Goal: Task Accomplishment & Management: Use online tool/utility

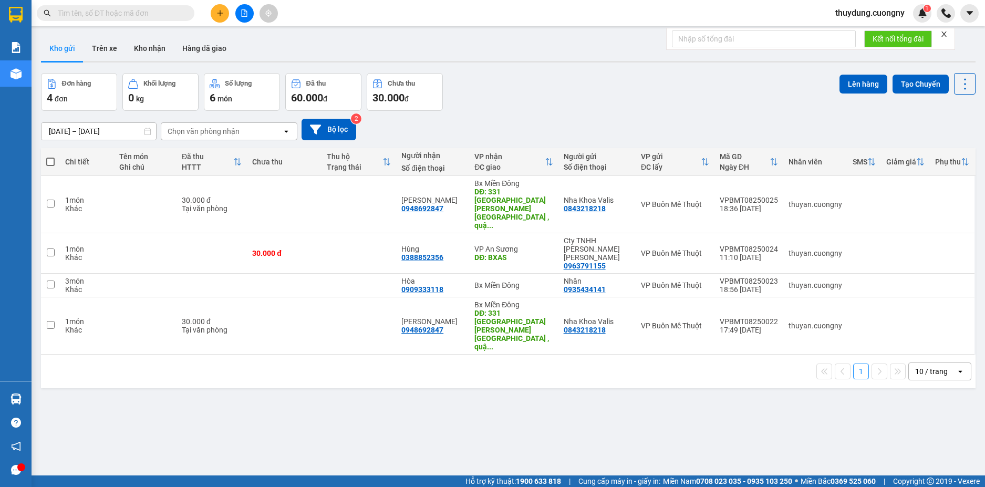
drag, startPoint x: 0, startPoint y: 0, endPoint x: 157, endPoint y: 12, distance: 157.5
click at [157, 12] on input "text" at bounding box center [120, 13] width 124 height 12
paste input "0977782783"
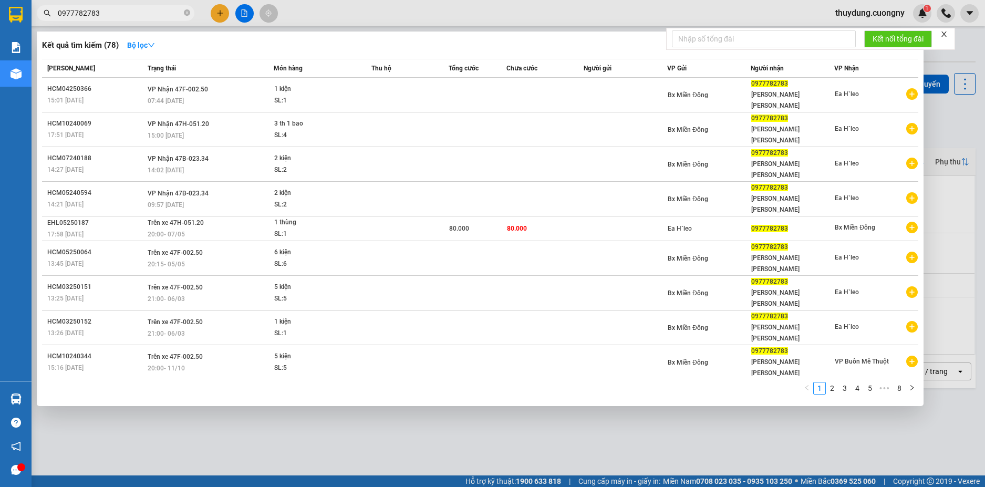
click at [109, 13] on input "0977782783" at bounding box center [120, 13] width 124 height 12
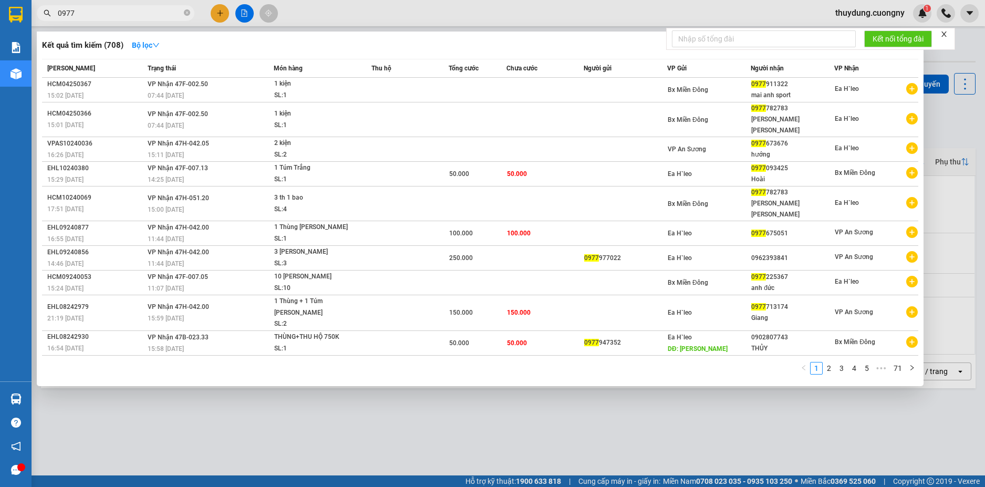
click at [109, 13] on input "0977" at bounding box center [120, 13] width 124 height 12
paste input "782783"
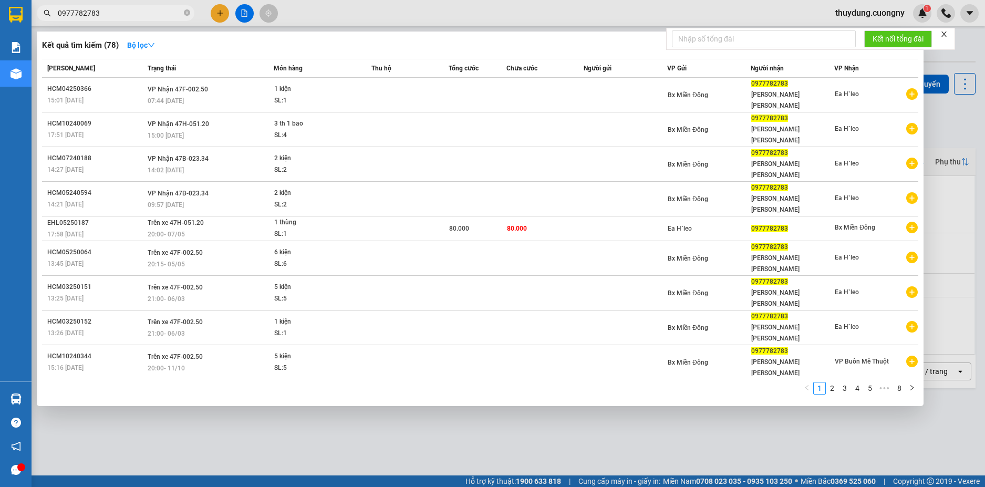
click at [122, 12] on input "0977782783" at bounding box center [120, 13] width 124 height 12
click at [132, 14] on input "0977782783" at bounding box center [120, 13] width 124 height 12
click at [132, 13] on input "0977782783" at bounding box center [120, 13] width 124 height 12
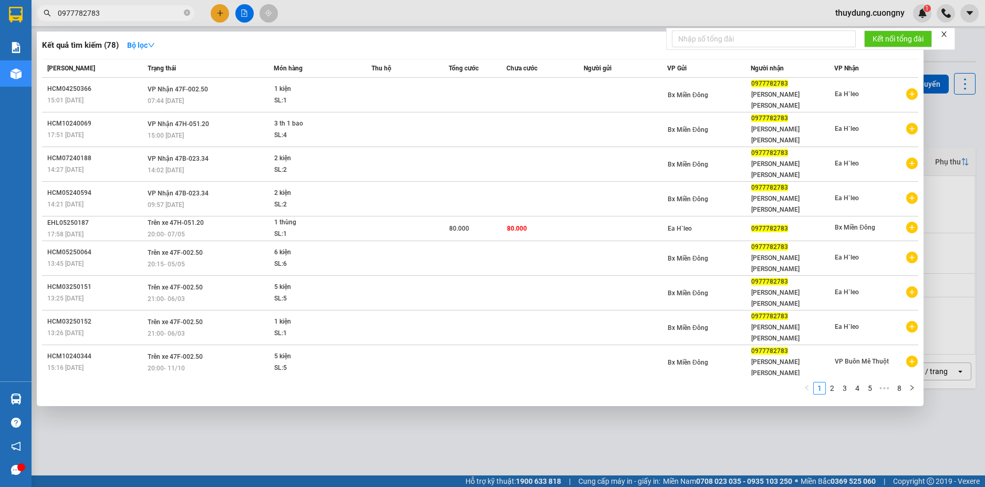
paste input "04941698"
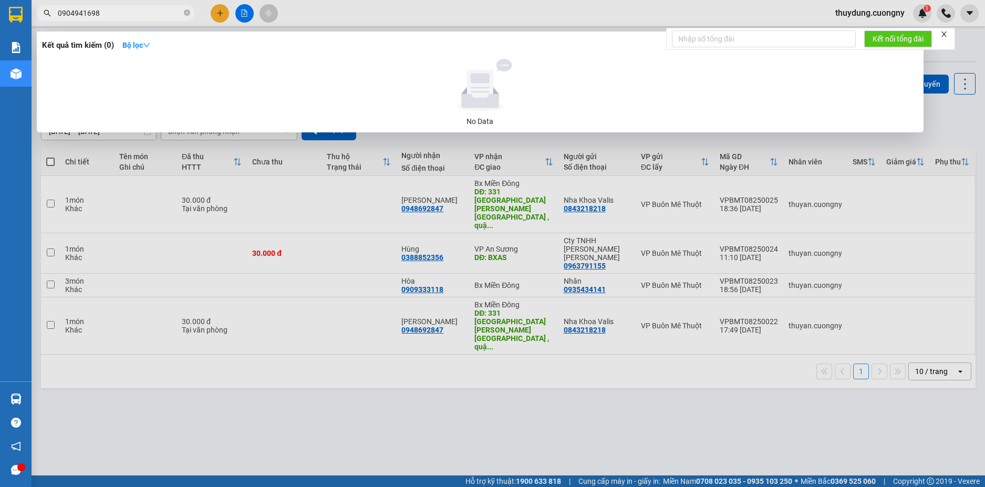
click at [132, 13] on input "0904941698" at bounding box center [120, 13] width 124 height 12
paste input "17969576"
type input "0917969576"
click at [133, 13] on input "0917969576" at bounding box center [120, 13] width 124 height 12
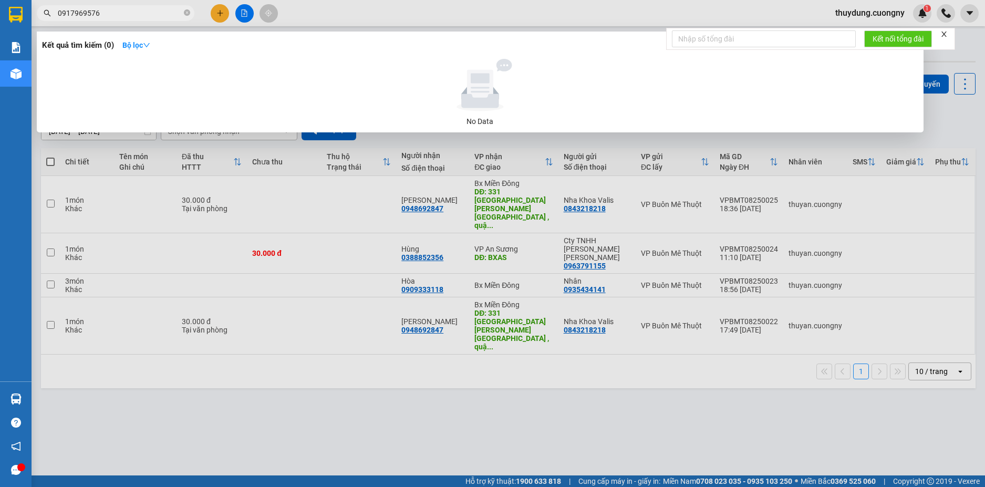
click at [133, 13] on input "0917969576" at bounding box center [120, 13] width 124 height 12
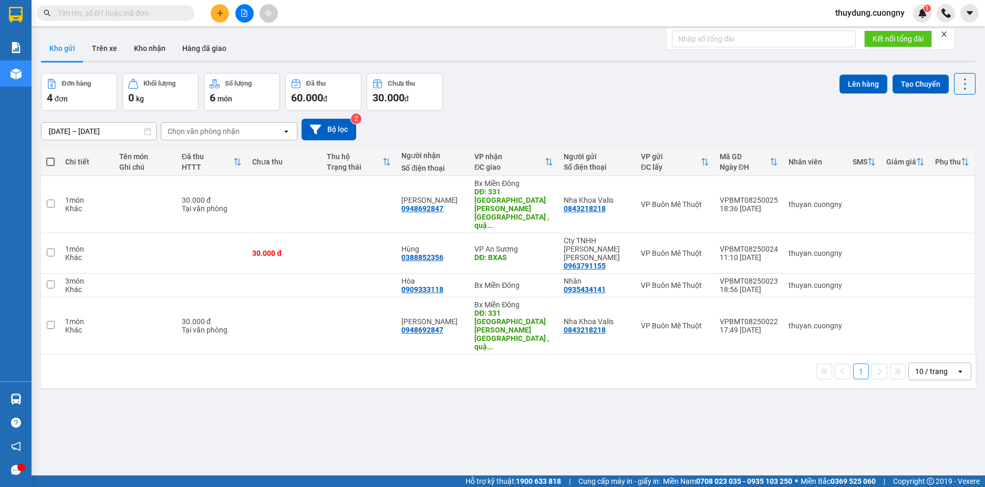
click at [135, 12] on input "text" at bounding box center [120, 13] width 124 height 12
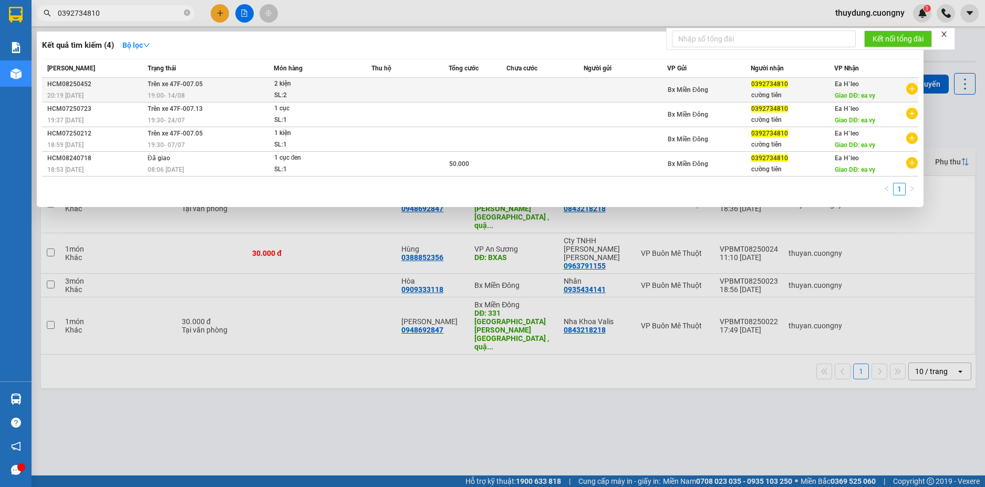
type input "0392734810"
click at [109, 91] on div "20:19 [DATE]" at bounding box center [95, 96] width 97 height 12
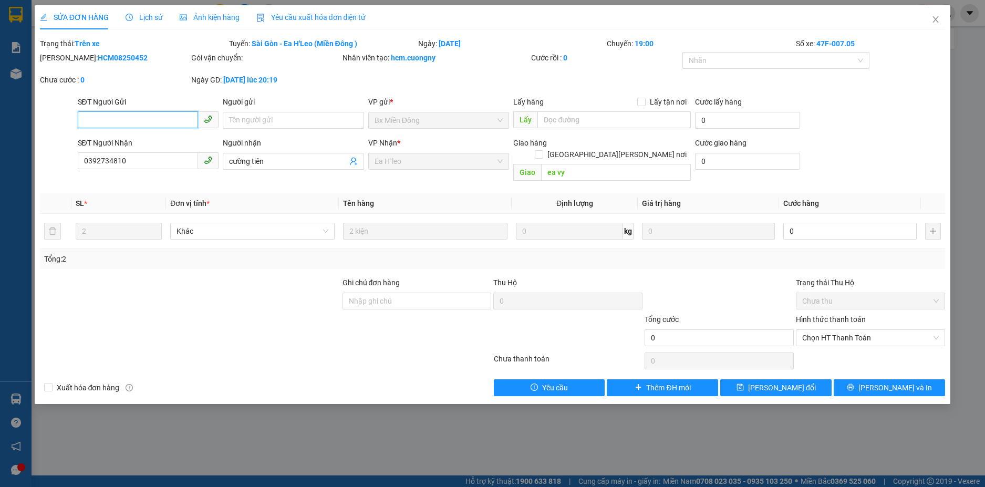
type input "0392734810"
type input "cường tiên"
type input "ea vy"
click at [153, 164] on input "0392734810" at bounding box center [138, 160] width 121 height 17
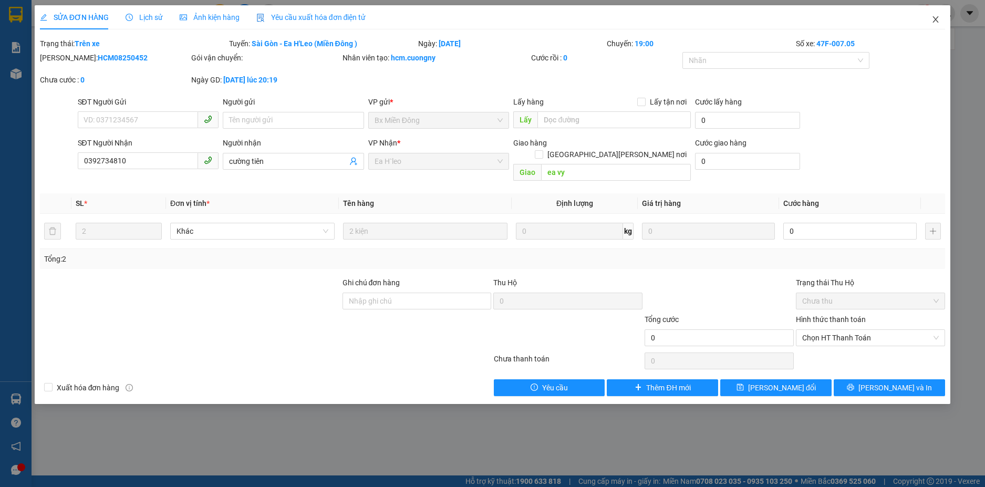
click at [940, 20] on icon "close" at bounding box center [935, 19] width 8 height 8
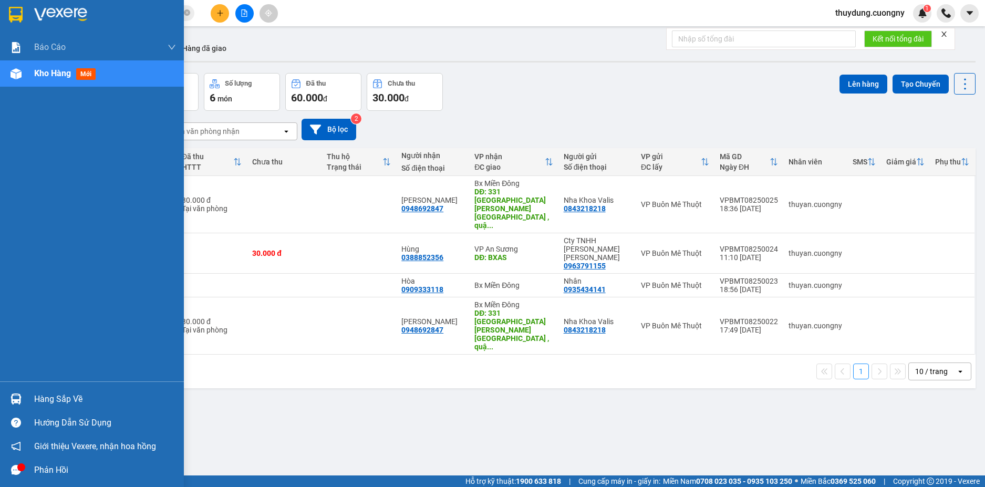
click at [65, 14] on img at bounding box center [60, 15] width 53 height 16
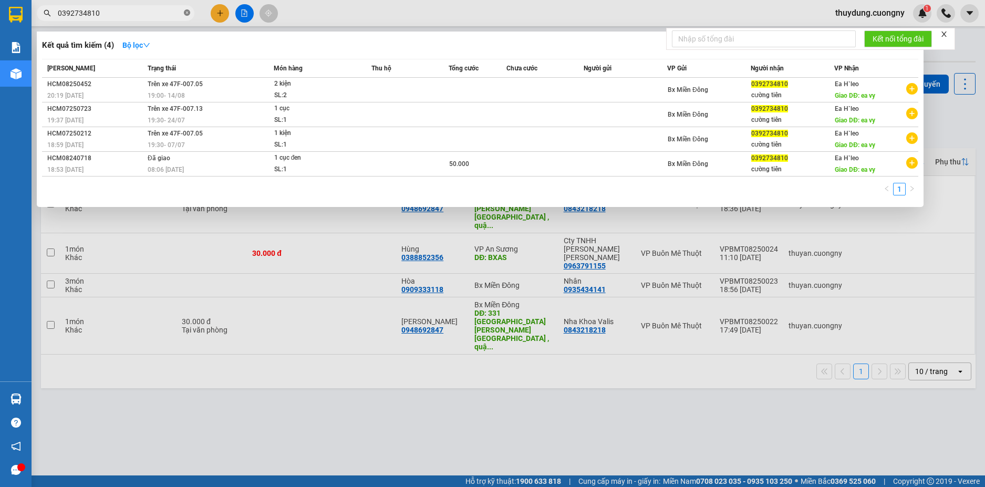
click at [186, 14] on icon "close-circle" at bounding box center [187, 12] width 6 height 6
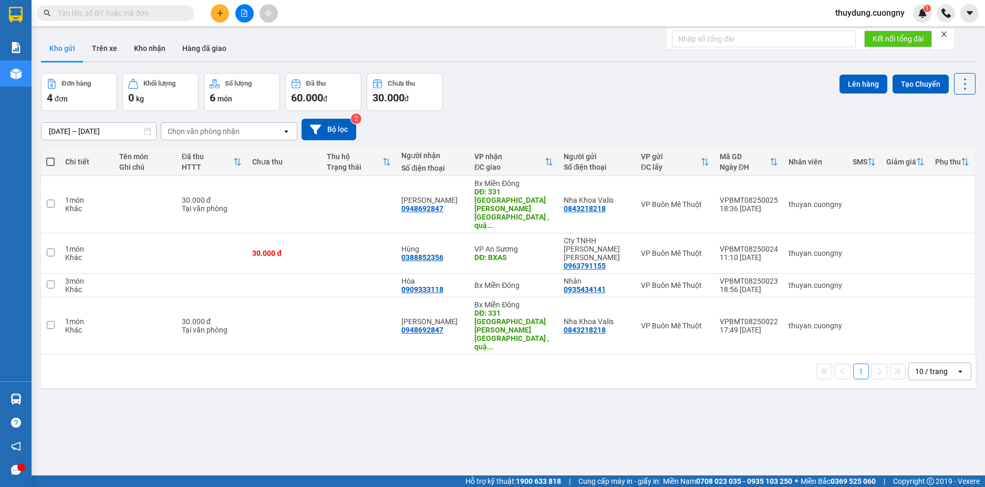
paste input "0392734810"
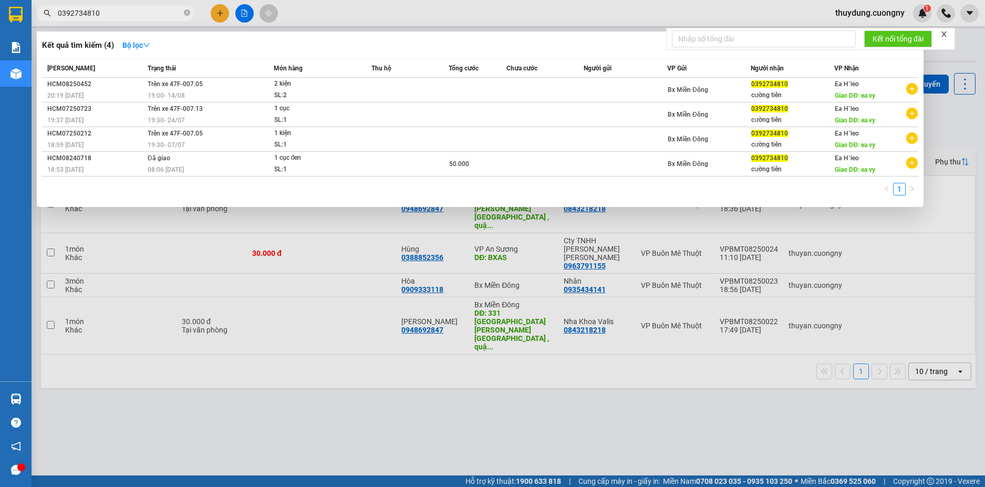
click at [162, 15] on input "0392734810" at bounding box center [120, 13] width 124 height 12
paste input "917969576"
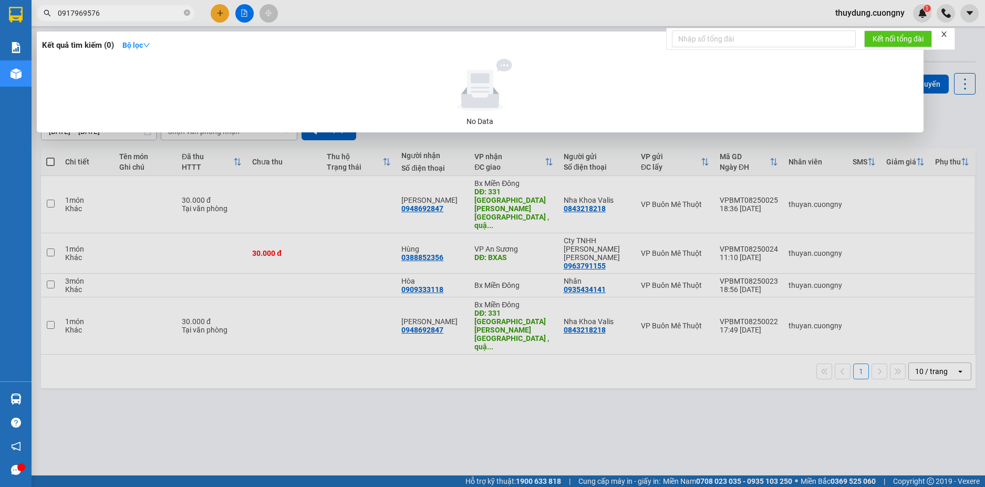
click at [122, 13] on input "0917969576" at bounding box center [120, 13] width 124 height 12
type input "0917969576"
